Goal: Browse casually: Explore the website without a specific task or goal

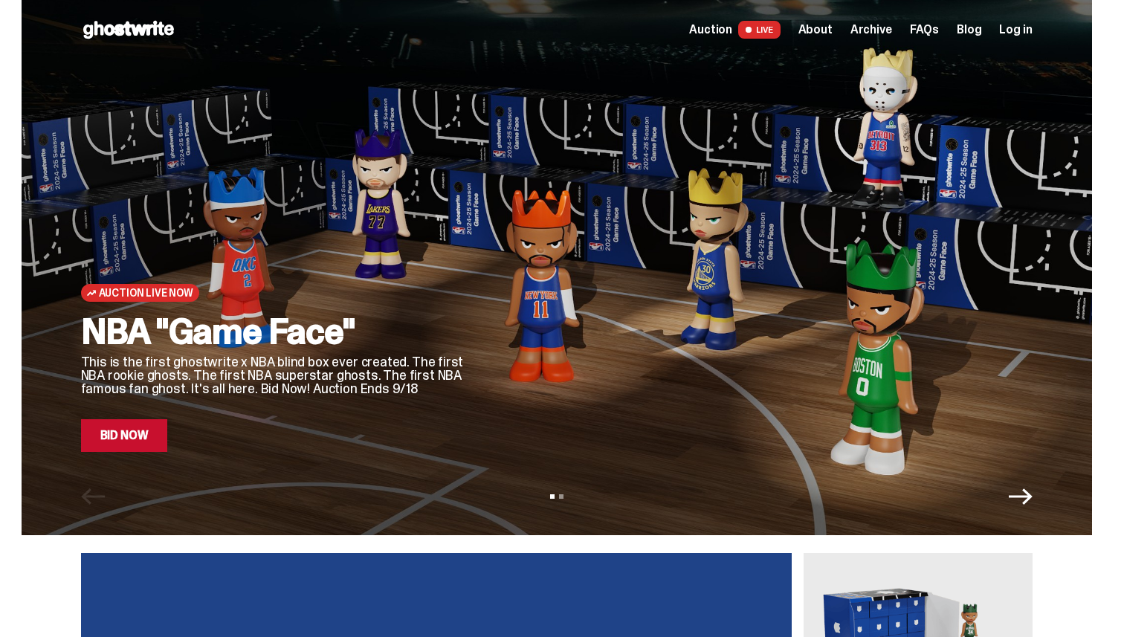
click at [145, 338] on h2 "NBA "Game Face"" at bounding box center [274, 332] width 387 height 36
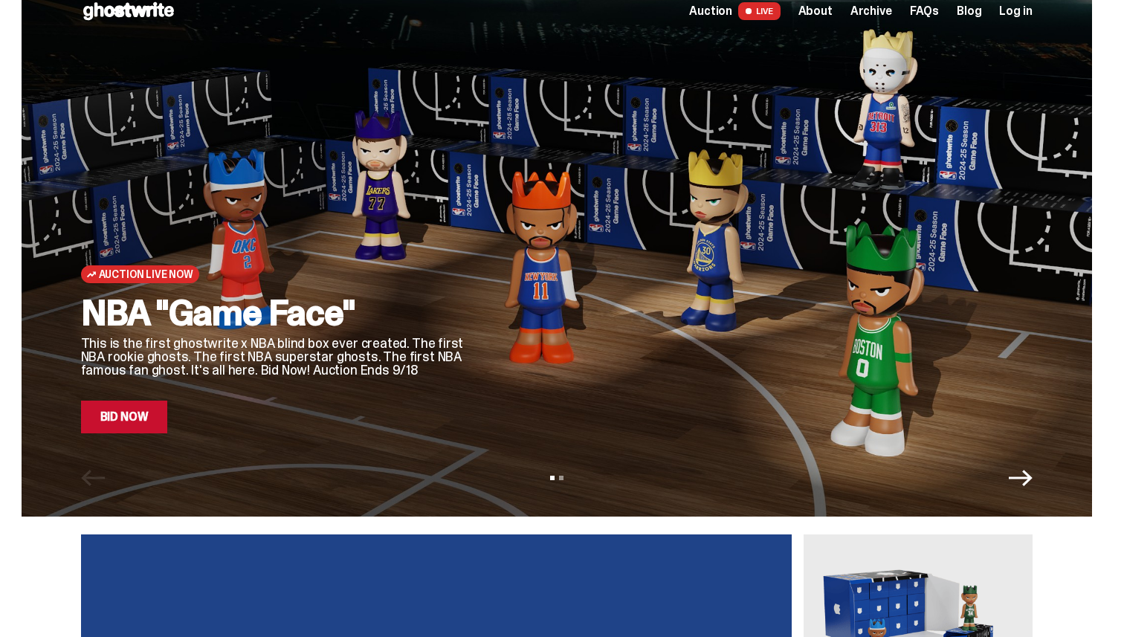
scroll to position [29, 0]
